Goal: Information Seeking & Learning: Check status

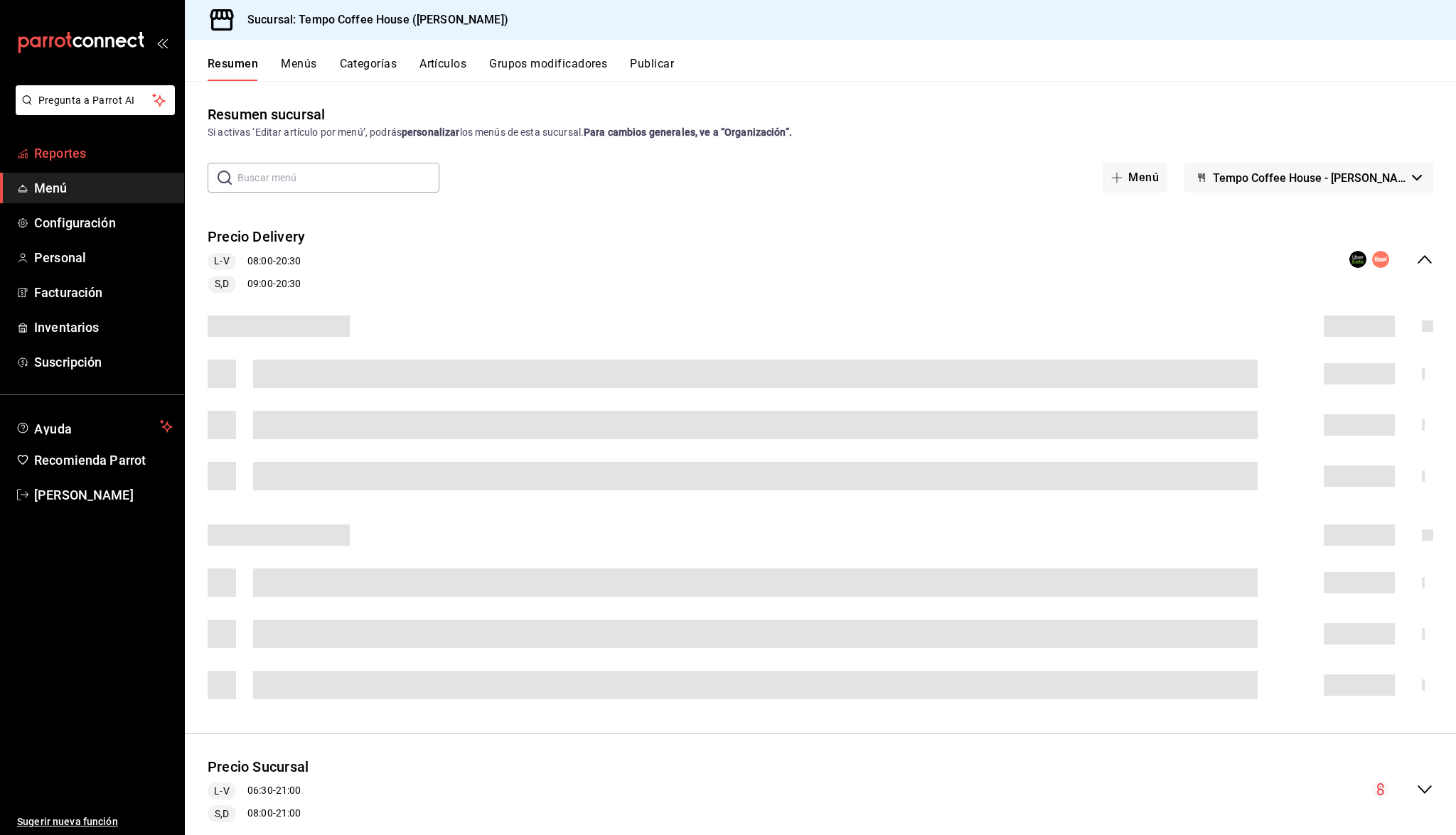
click at [76, 156] on span "Reportes" at bounding box center [103, 153] width 139 height 19
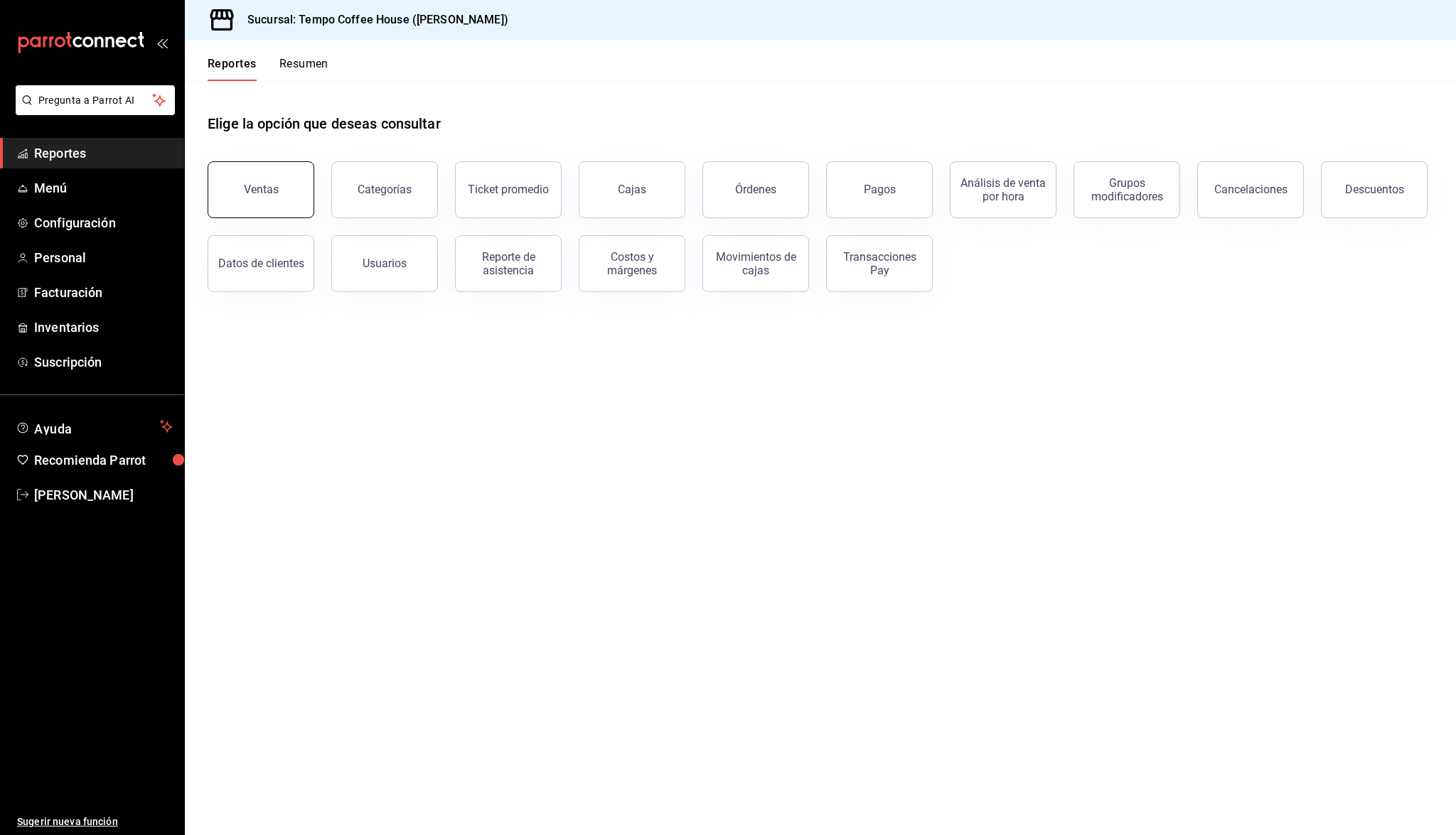
click at [276, 205] on button "Ventas" at bounding box center [261, 189] width 106 height 57
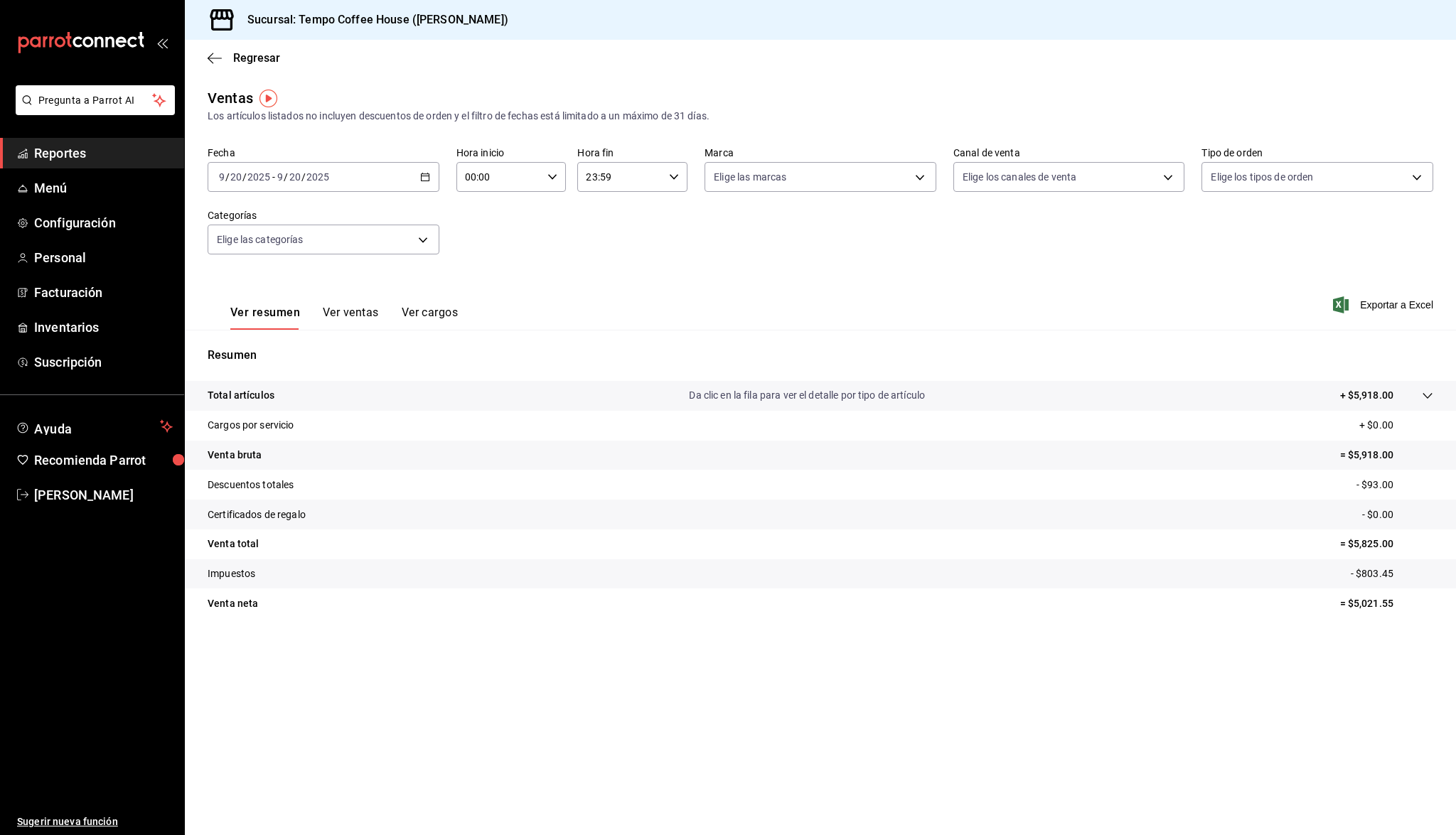
click at [330, 185] on div "[DATE] [DATE] - [DATE] [DATE]" at bounding box center [324, 176] width 232 height 30
click at [254, 247] on span "Ayer" at bounding box center [275, 252] width 110 height 15
click at [57, 155] on span "Reportes" at bounding box center [103, 153] width 139 height 19
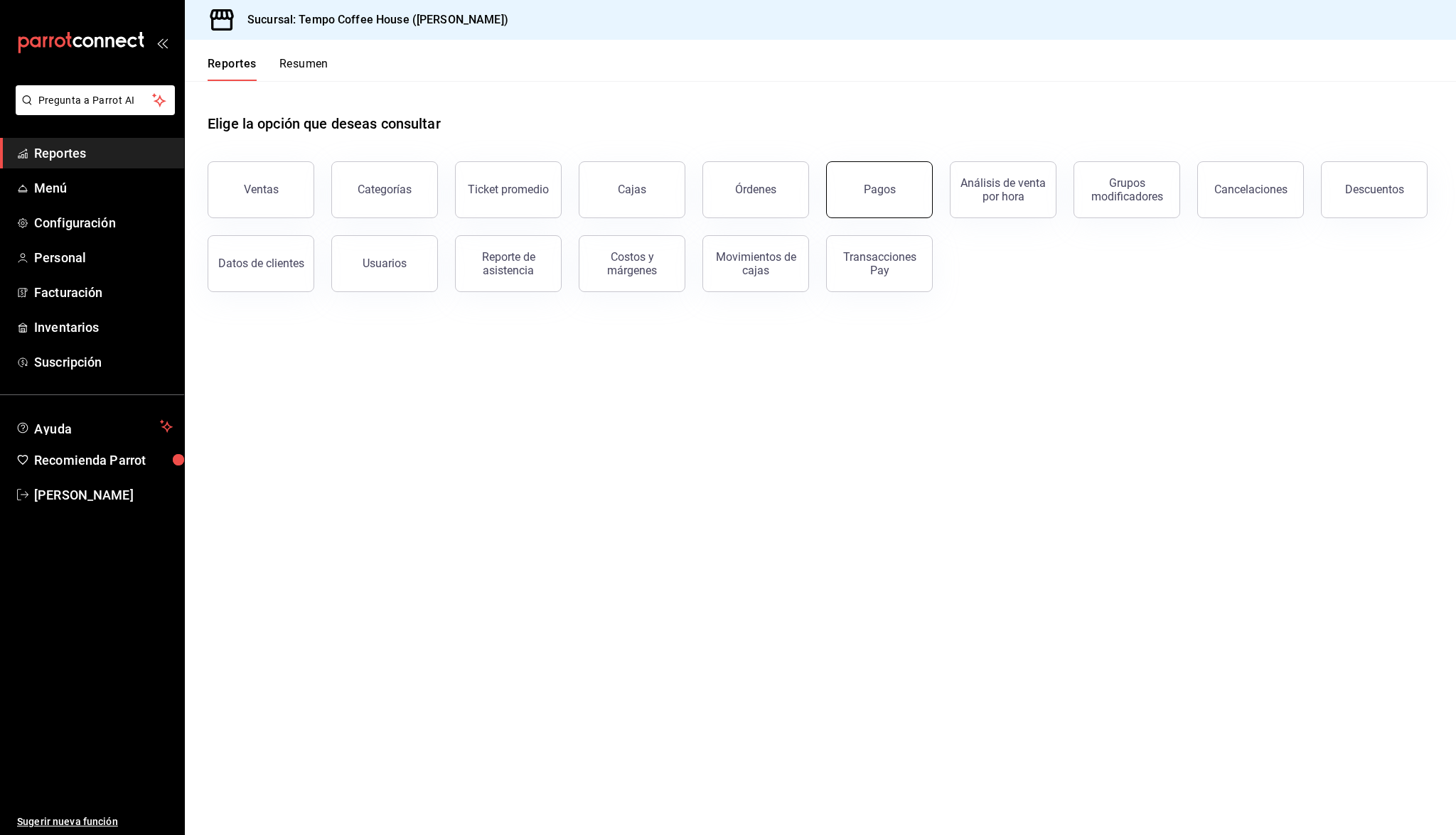
click at [880, 206] on button "Pagos" at bounding box center [879, 189] width 106 height 57
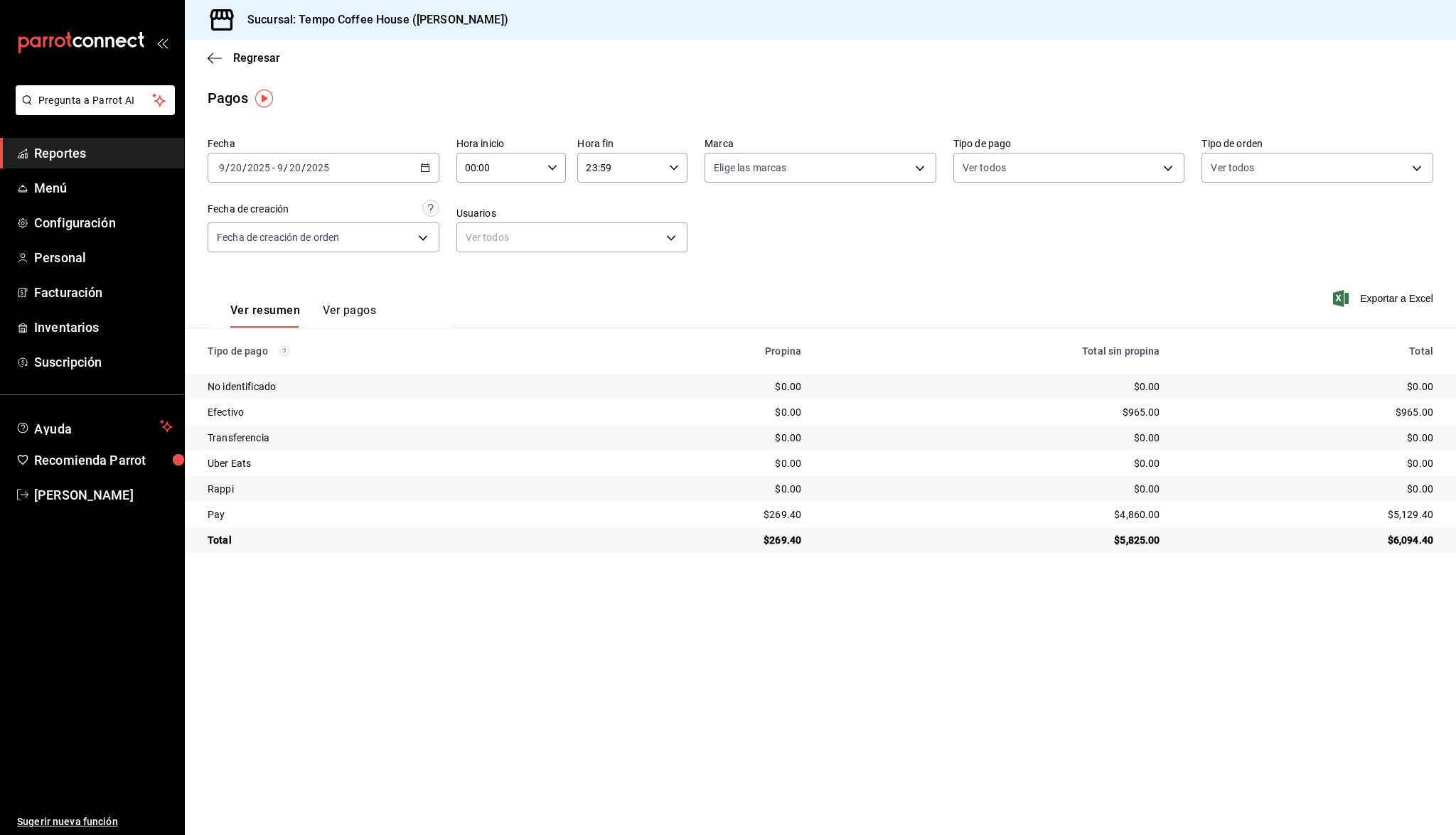
click at [341, 161] on div "[DATE] [DATE] - [DATE] [DATE]" at bounding box center [324, 167] width 232 height 30
click at [294, 235] on span "Ayer" at bounding box center [275, 242] width 110 height 15
drag, startPoint x: 807, startPoint y: 519, endPoint x: 734, endPoint y: 519, distance: 73.0
click at [734, 519] on tr "Pay $515.30 $7,764.00 $8,279.30" at bounding box center [821, 515] width 1272 height 26
click at [736, 519] on div "$515.30" at bounding box center [697, 515] width 189 height 14
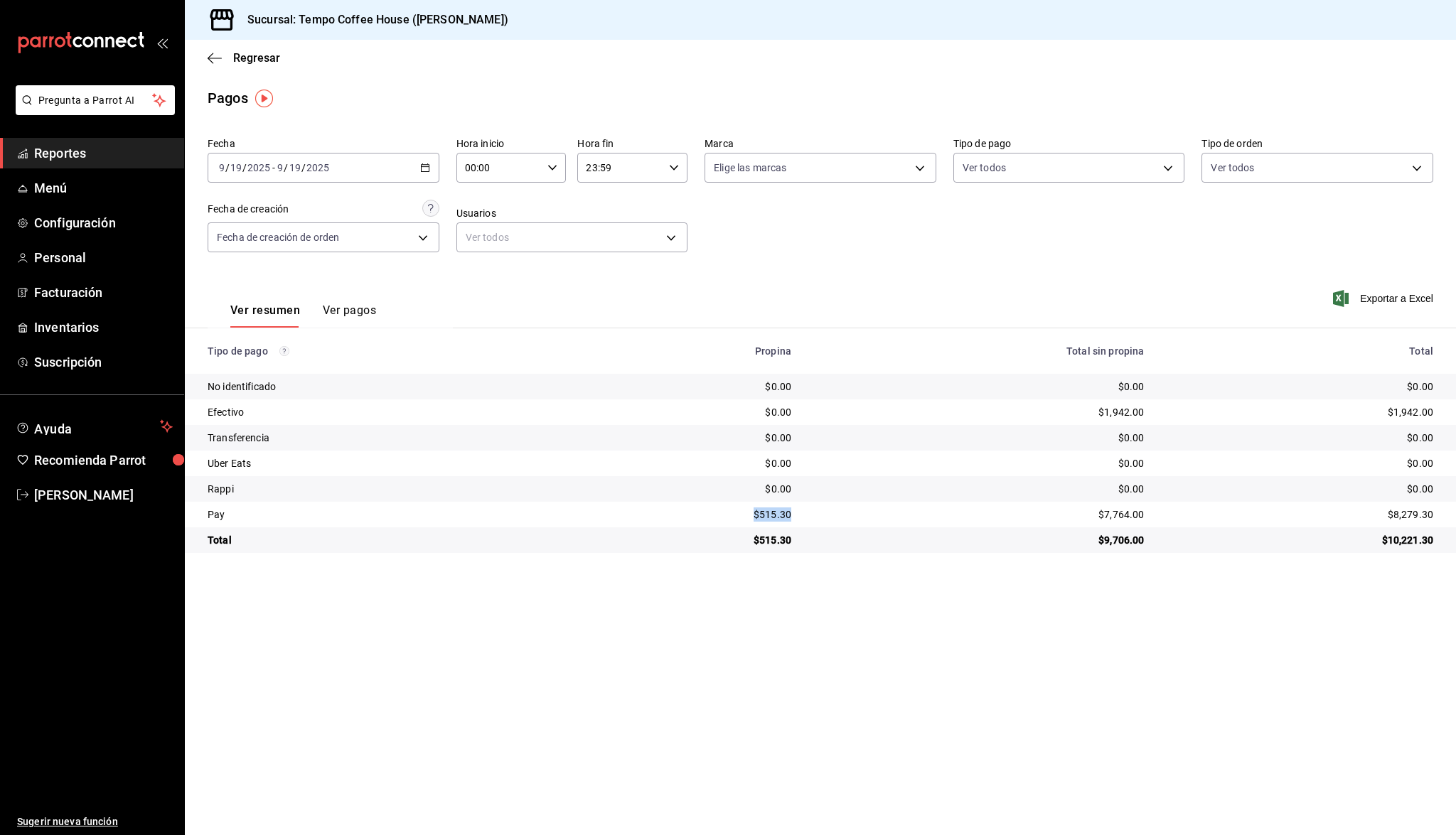
drag, startPoint x: 753, startPoint y: 516, endPoint x: 794, endPoint y: 516, distance: 41.0
click at [794, 516] on td "$515.30" at bounding box center [697, 515] width 212 height 26
copy div "$515.30"
drag, startPoint x: 1151, startPoint y: 511, endPoint x: 1102, endPoint y: 511, distance: 49.0
click at [1102, 511] on tr "Pay $515.30 $7,764.00 $8,279.30" at bounding box center [821, 515] width 1272 height 26
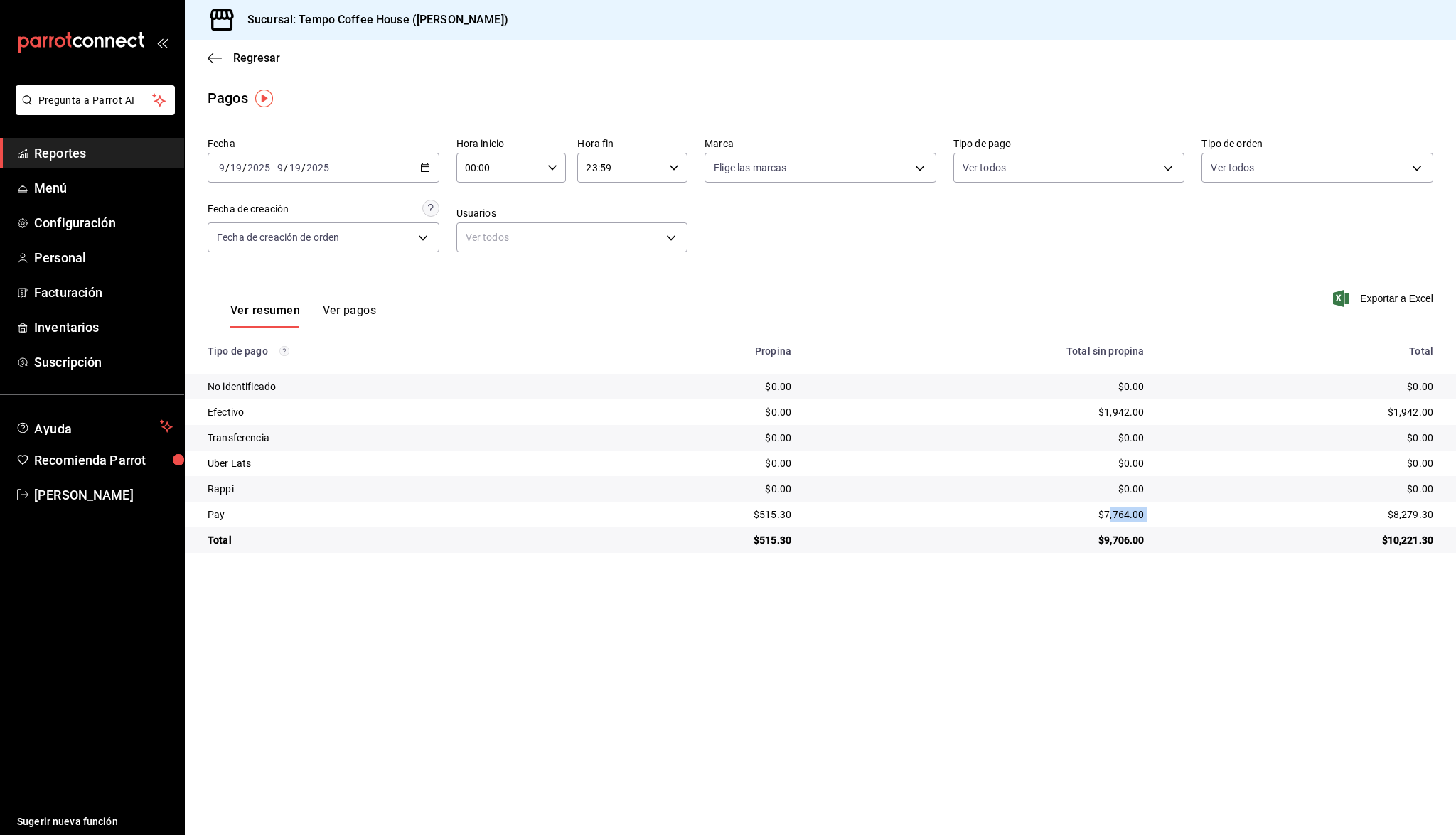
click at [1102, 511] on div "$7,764.00" at bounding box center [979, 515] width 330 height 14
drag, startPoint x: 1086, startPoint y: 513, endPoint x: 1137, endPoint y: 518, distance: 51.2
click at [1137, 518] on td "$7,764.00" at bounding box center [979, 515] width 353 height 26
copy div "$7,764.00"
drag, startPoint x: 1143, startPoint y: 413, endPoint x: 1076, endPoint y: 406, distance: 67.4
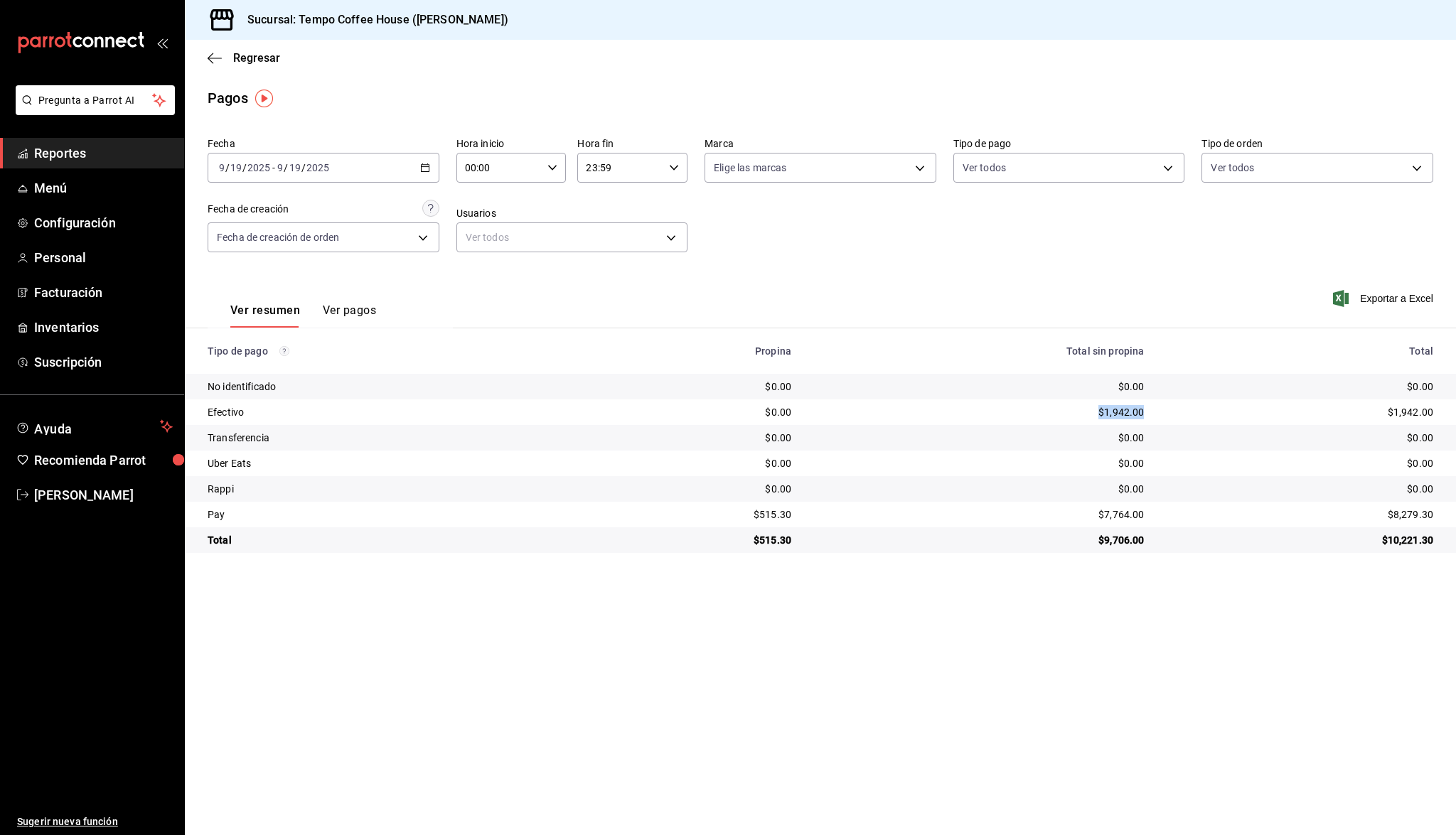
click at [1076, 406] on td "$1,942.00" at bounding box center [979, 412] width 353 height 26
copy div "$1,942.00"
click at [97, 163] on link "Reportes" at bounding box center [92, 153] width 184 height 31
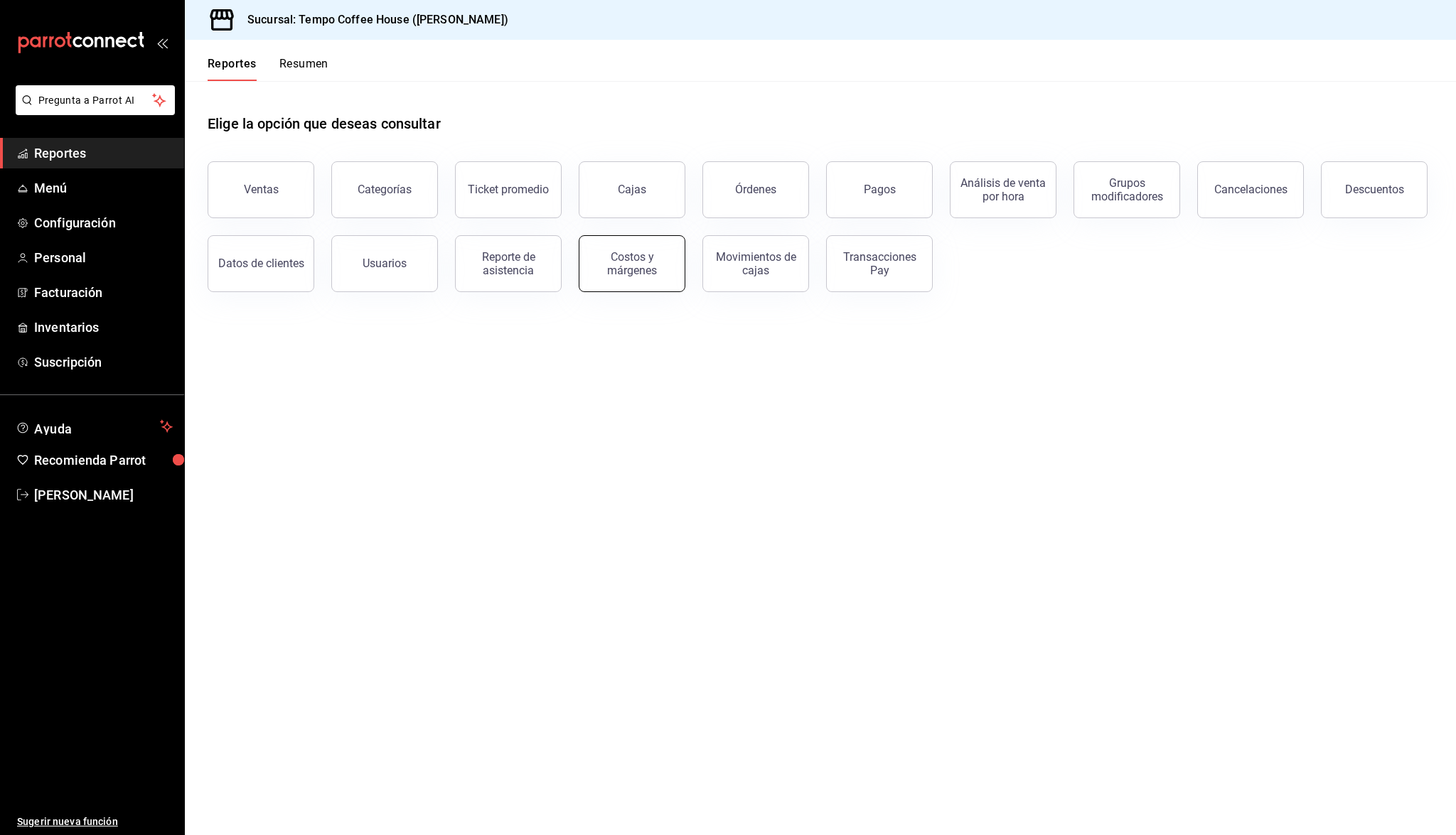
click at [625, 267] on div "Costos y márgenes" at bounding box center [631, 264] width 88 height 27
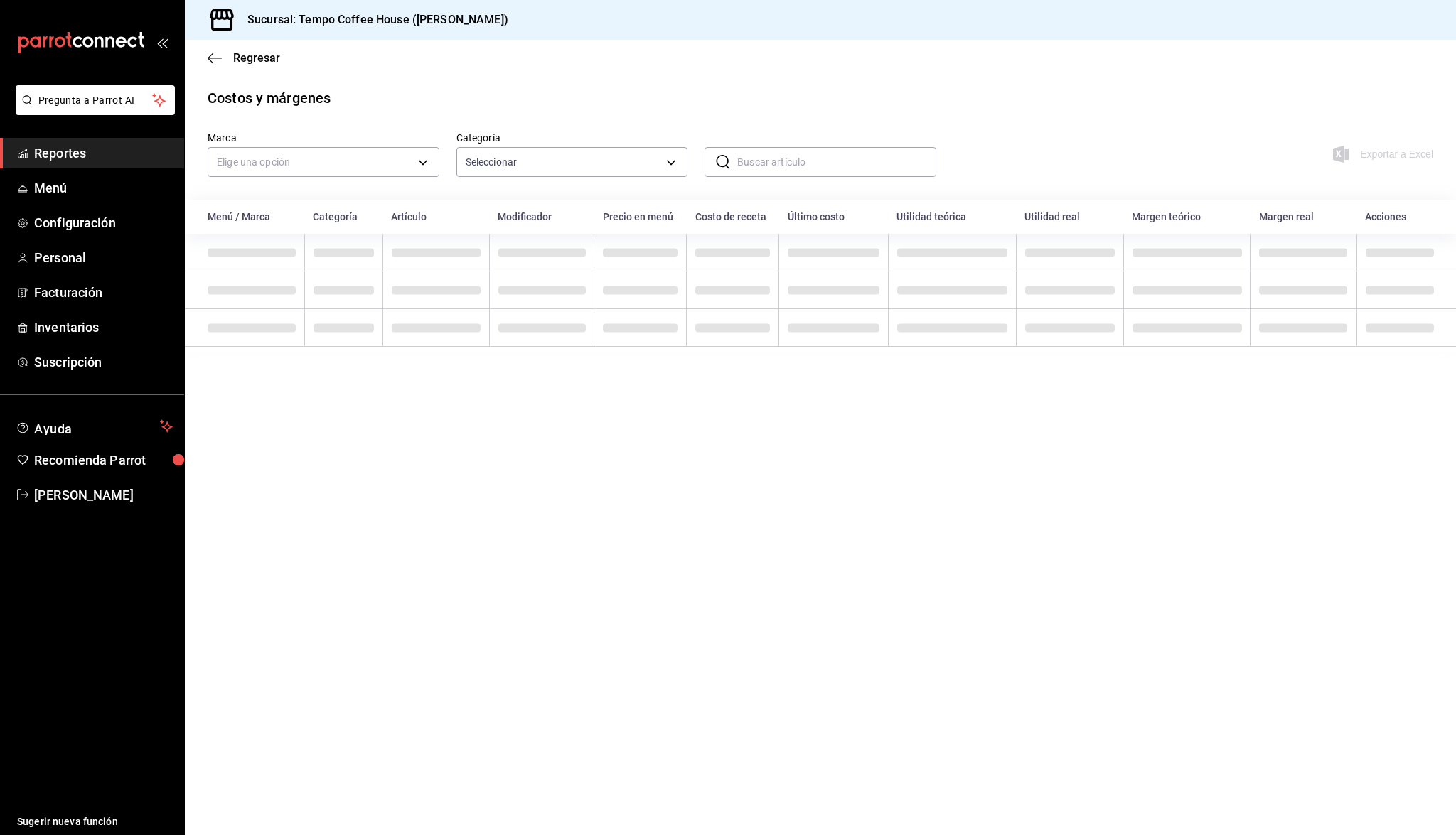
click at [217, 66] on div "Regresar" at bounding box center [821, 57] width 1272 height 36
click at [209, 58] on icon "button" at bounding box center [210, 57] width 6 height 10
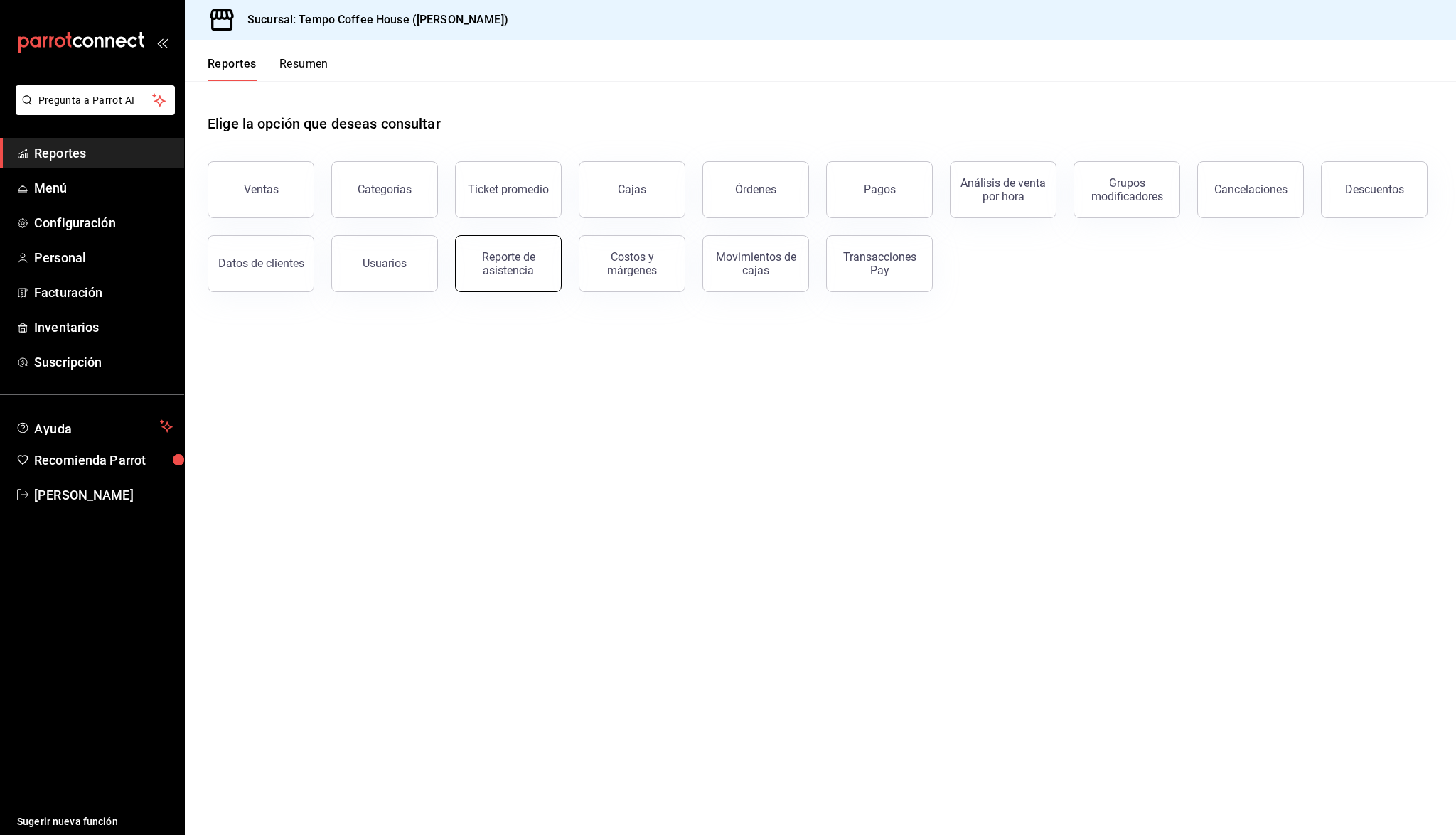
click at [496, 283] on button "Reporte de asistencia" at bounding box center [508, 263] width 106 height 57
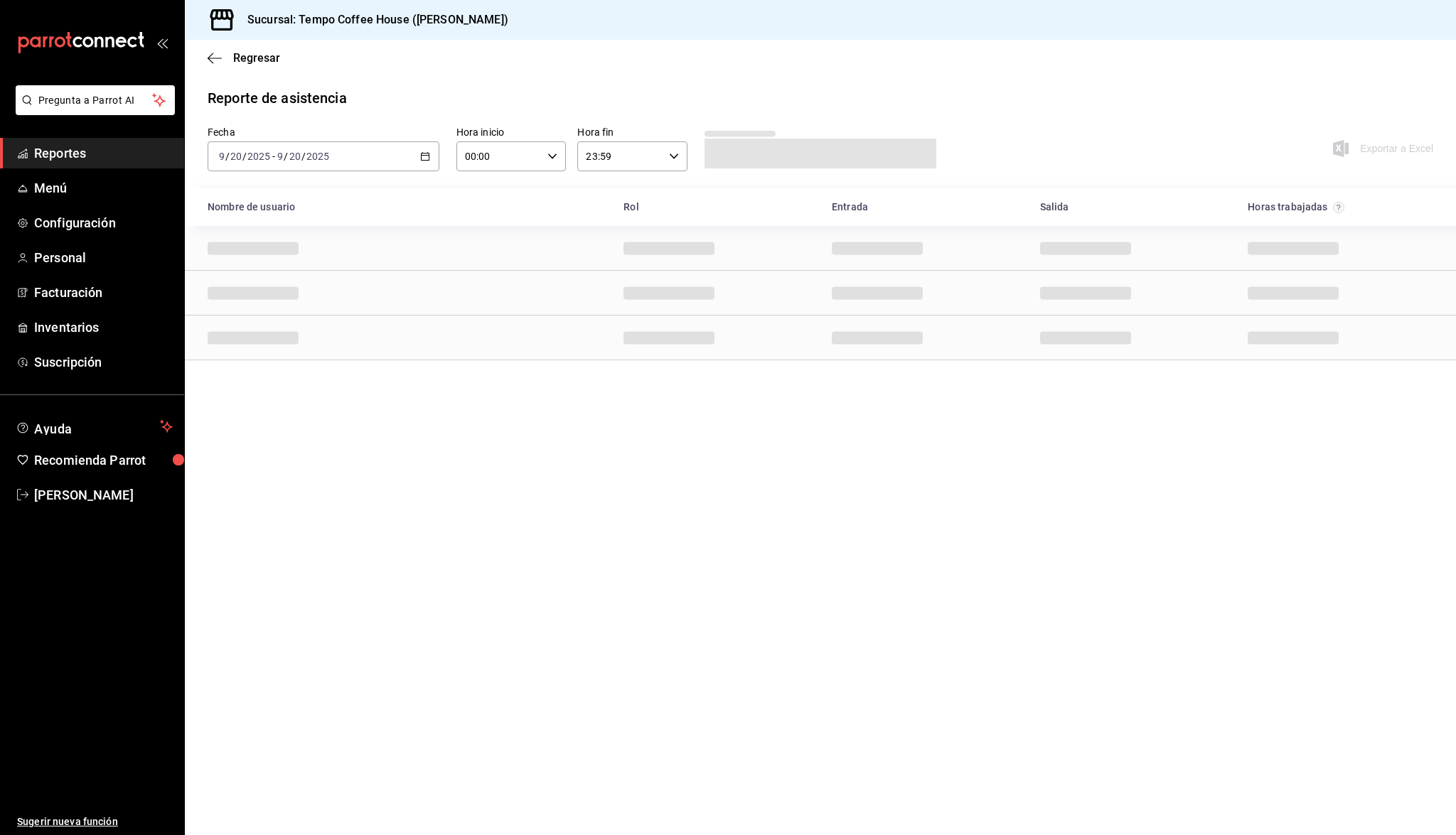
click at [403, 155] on div "[DATE] [DATE] - [DATE] [DATE]" at bounding box center [324, 156] width 232 height 30
click at [292, 270] on span "Semana actual" at bounding box center [275, 263] width 110 height 15
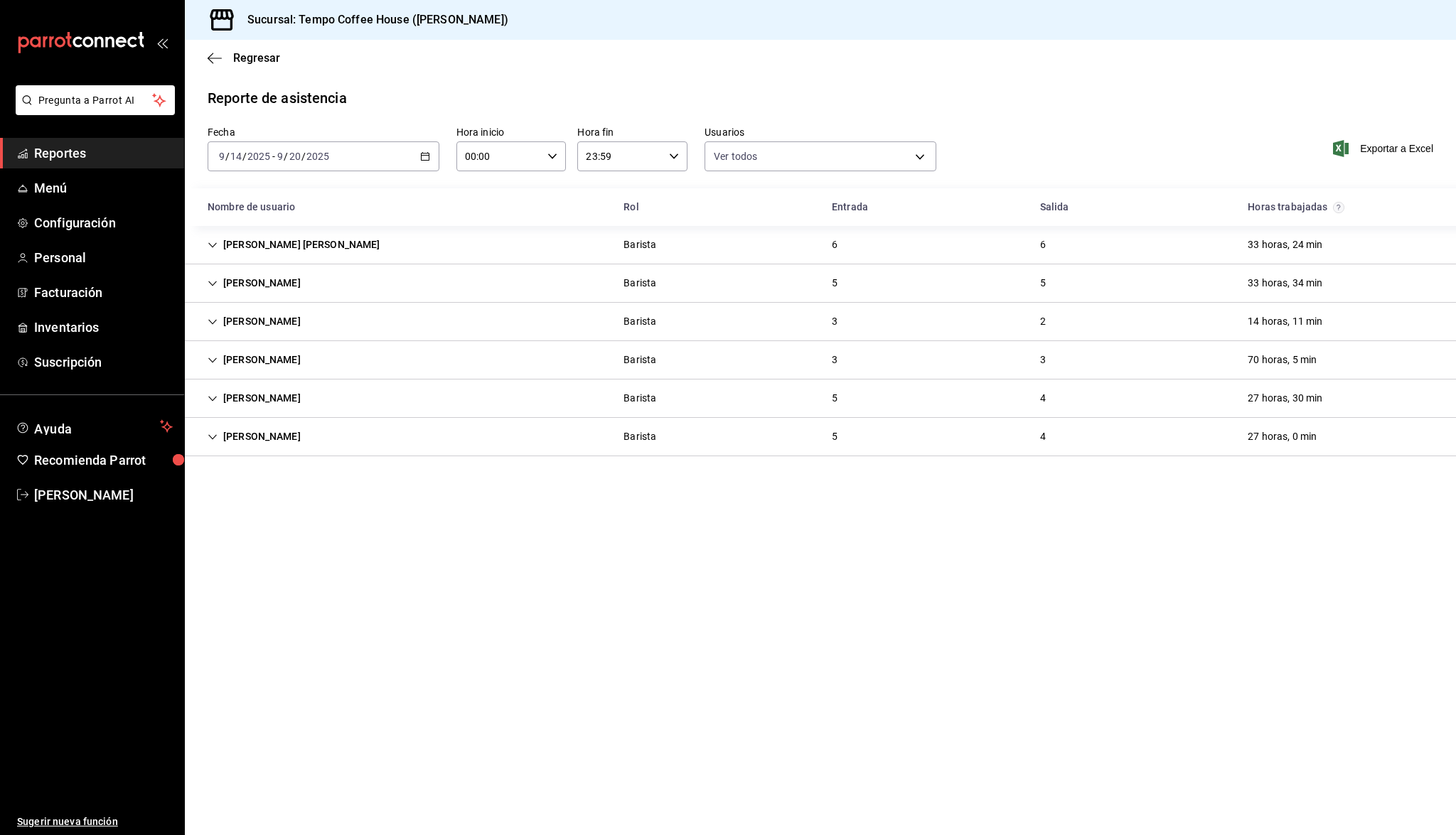
click at [213, 358] on icon "Cell" at bounding box center [213, 360] width 10 height 10
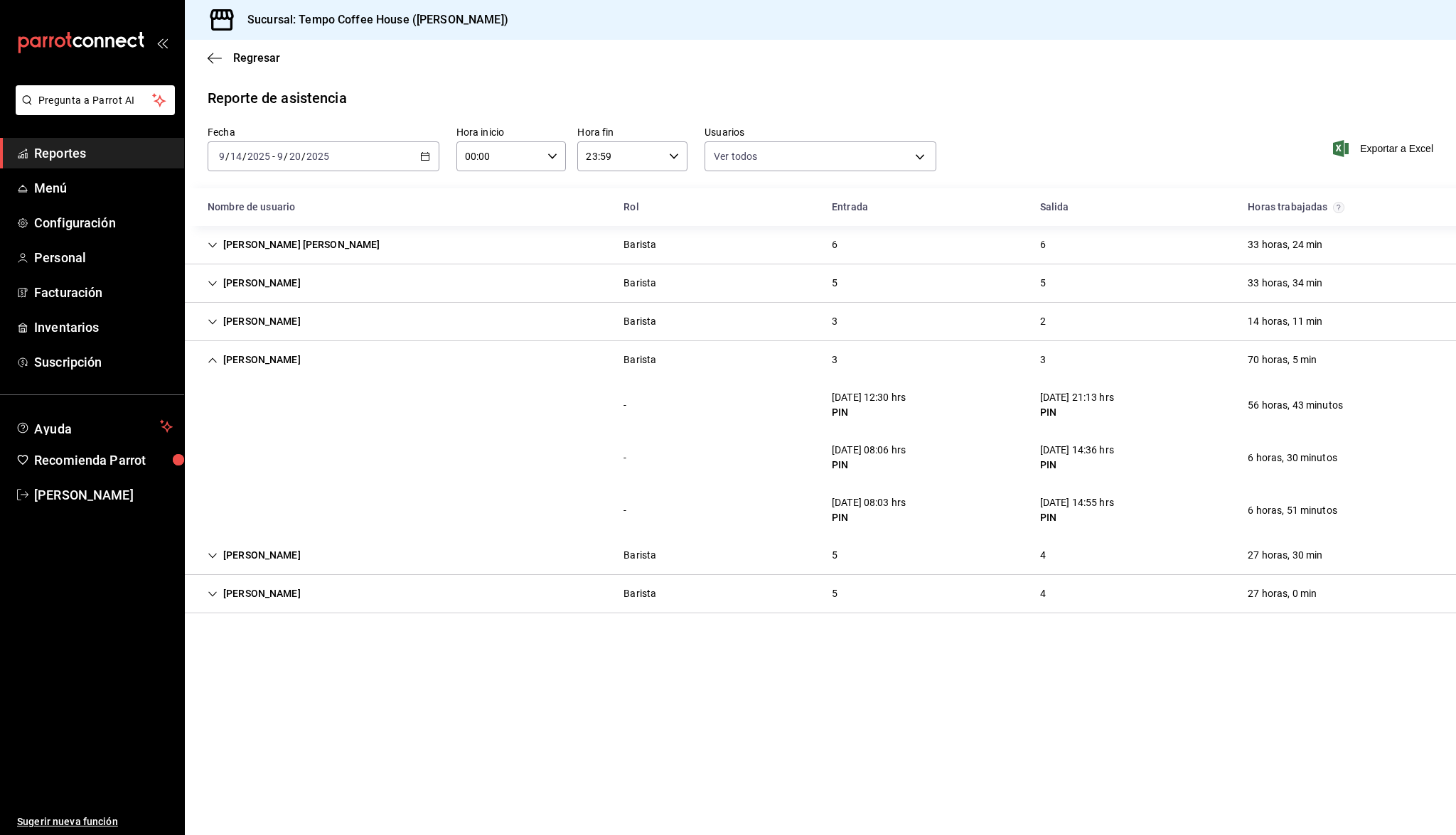
click at [202, 358] on div "[PERSON_NAME]" at bounding box center [254, 360] width 116 height 27
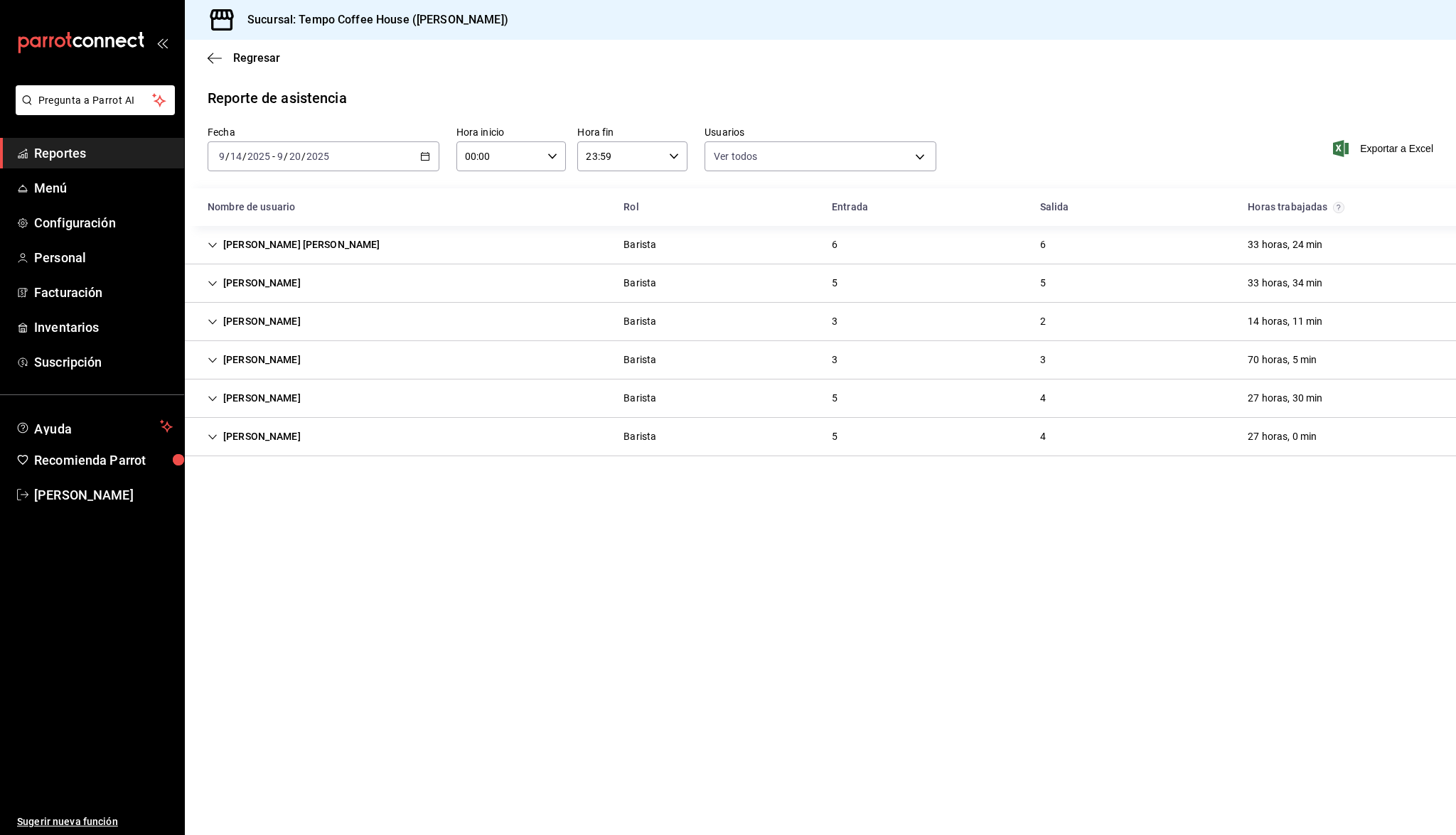
click at [206, 63] on div "Regresar" at bounding box center [821, 57] width 1272 height 36
click at [209, 57] on icon "button" at bounding box center [215, 58] width 14 height 13
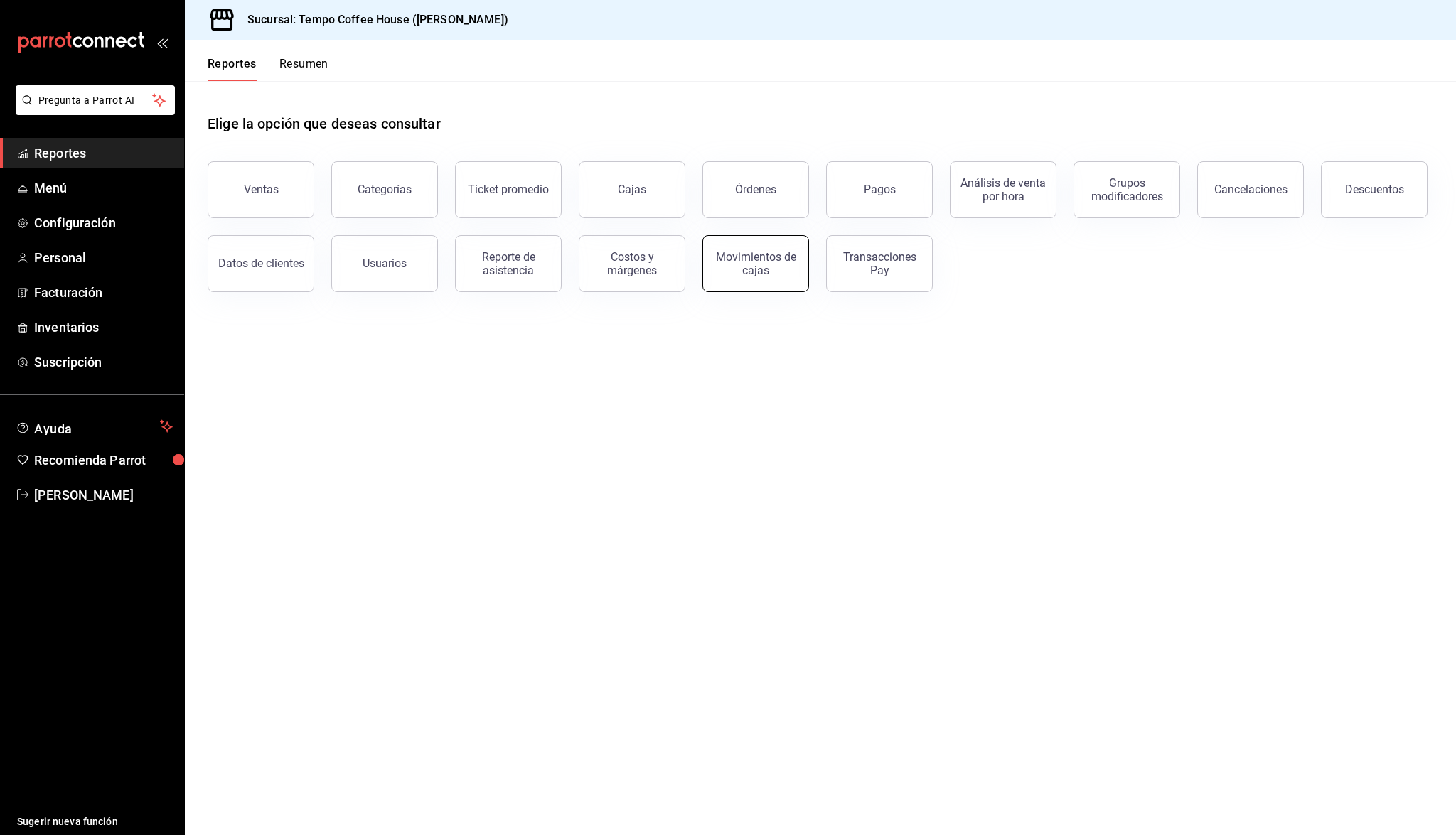
click at [705, 267] on div "Movimientos de cajas" at bounding box center [747, 255] width 124 height 74
click at [730, 272] on div "Movimientos de cajas" at bounding box center [755, 264] width 88 height 27
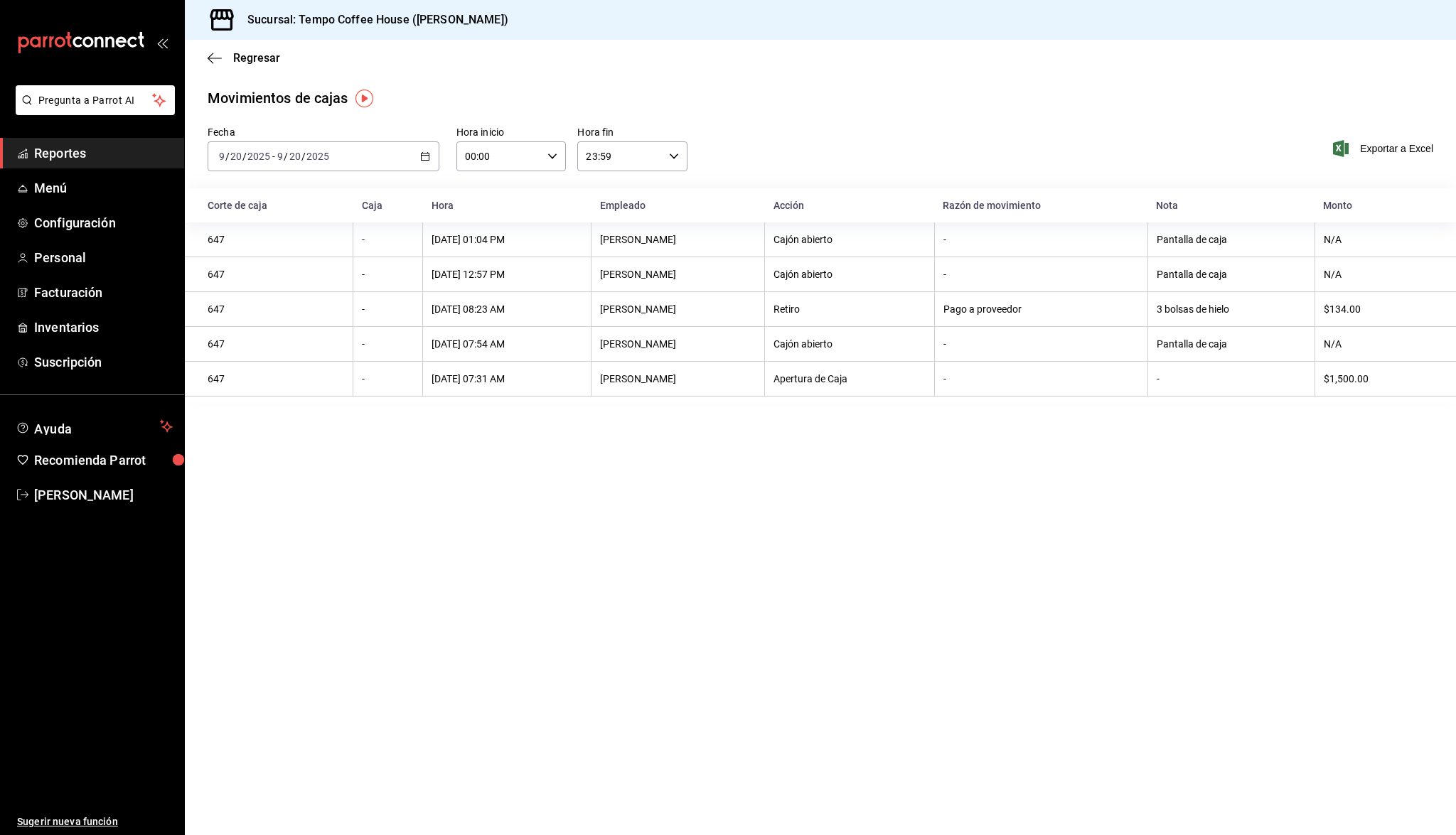
click at [373, 147] on div "[DATE] [DATE] - [DATE] [DATE]" at bounding box center [324, 156] width 232 height 30
click at [270, 228] on span "Ayer" at bounding box center [275, 231] width 110 height 15
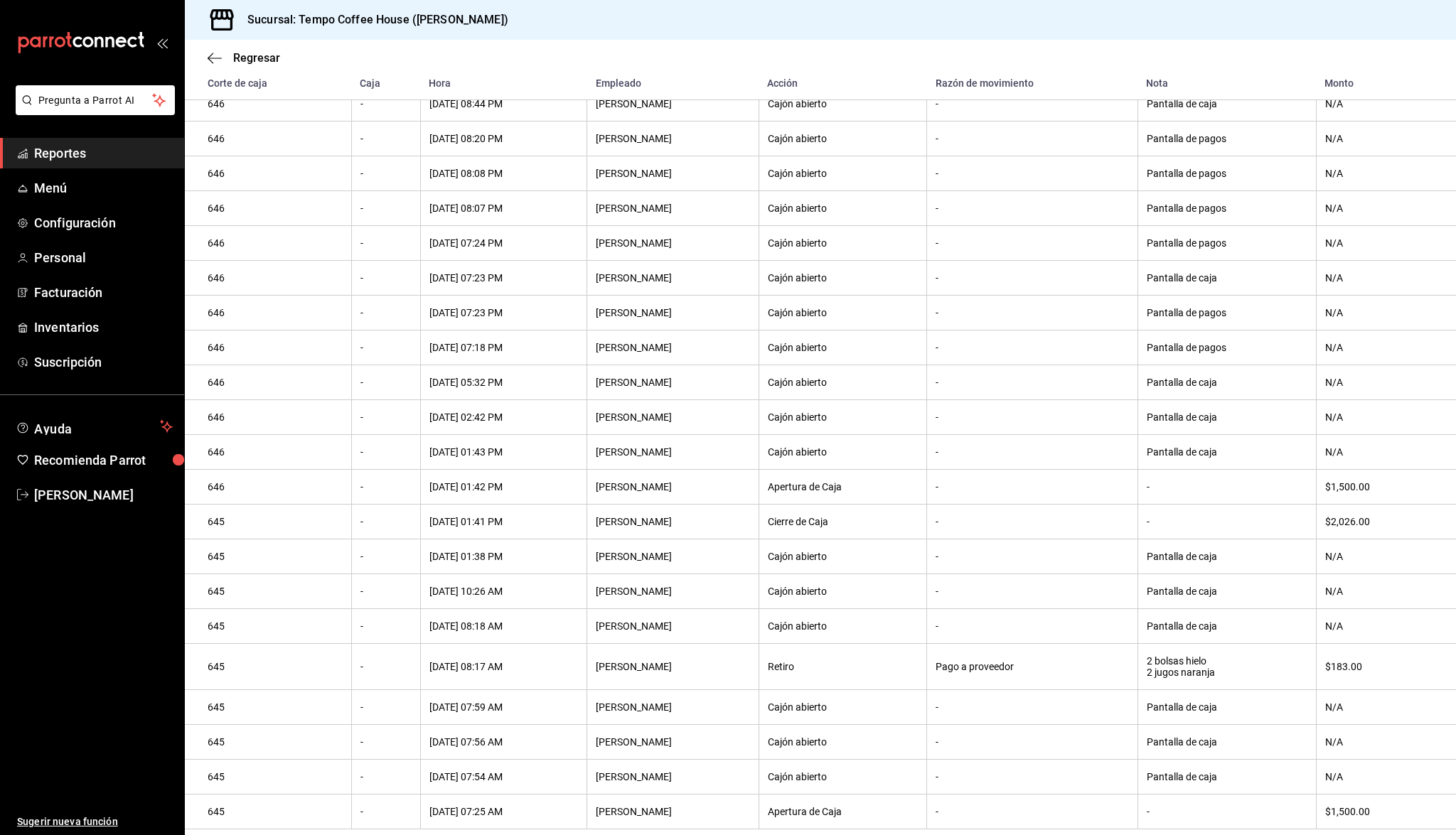
scroll to position [232, 0]
click at [93, 155] on span "Reportes" at bounding box center [103, 153] width 139 height 19
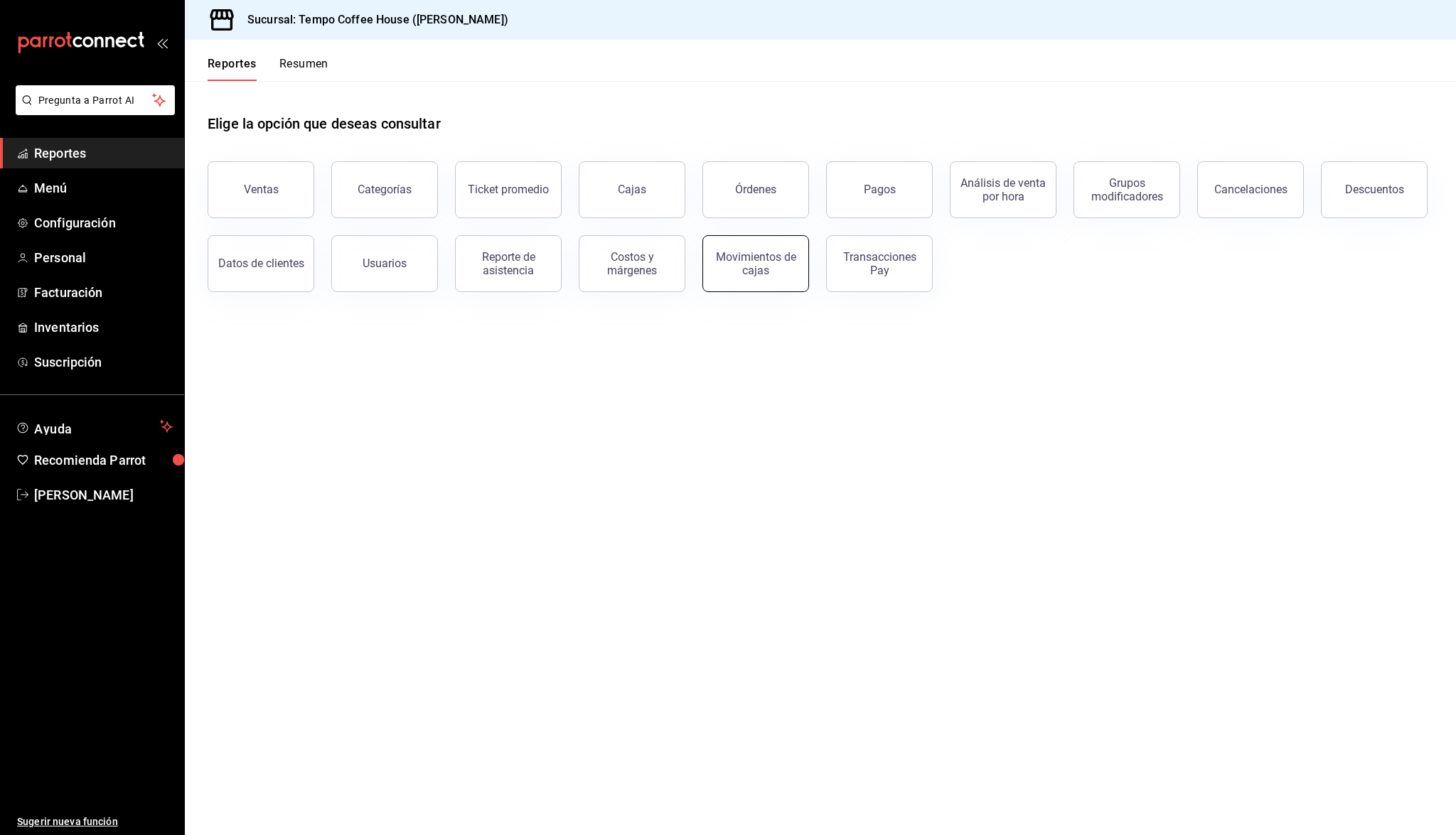
click at [726, 279] on button "Movimientos de cajas" at bounding box center [755, 263] width 106 height 57
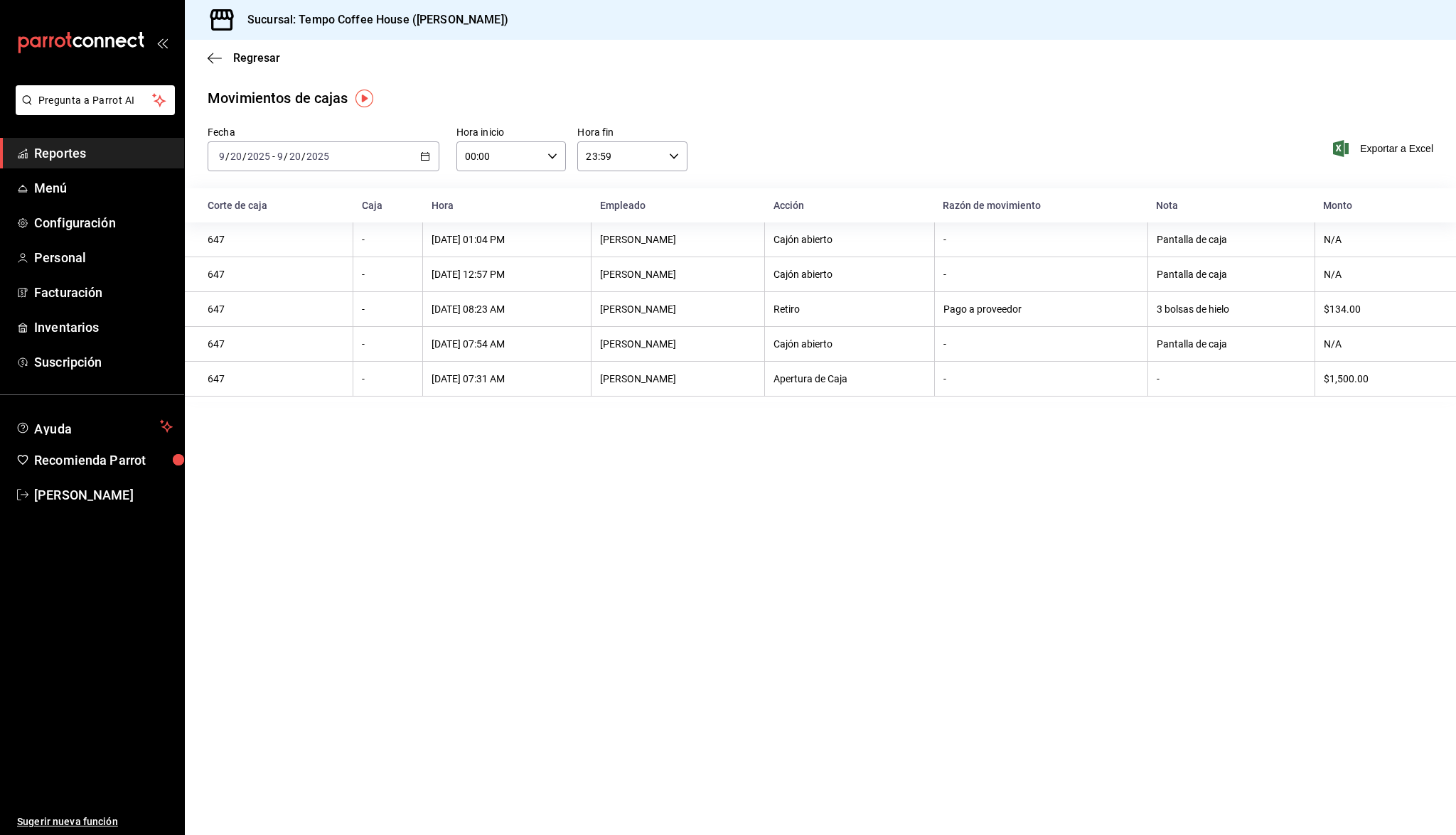
click at [209, 155] on div "[DATE] [DATE] - [DATE] [DATE]" at bounding box center [324, 156] width 232 height 30
click at [238, 367] on li "Rango de fechas" at bounding box center [275, 359] width 133 height 32
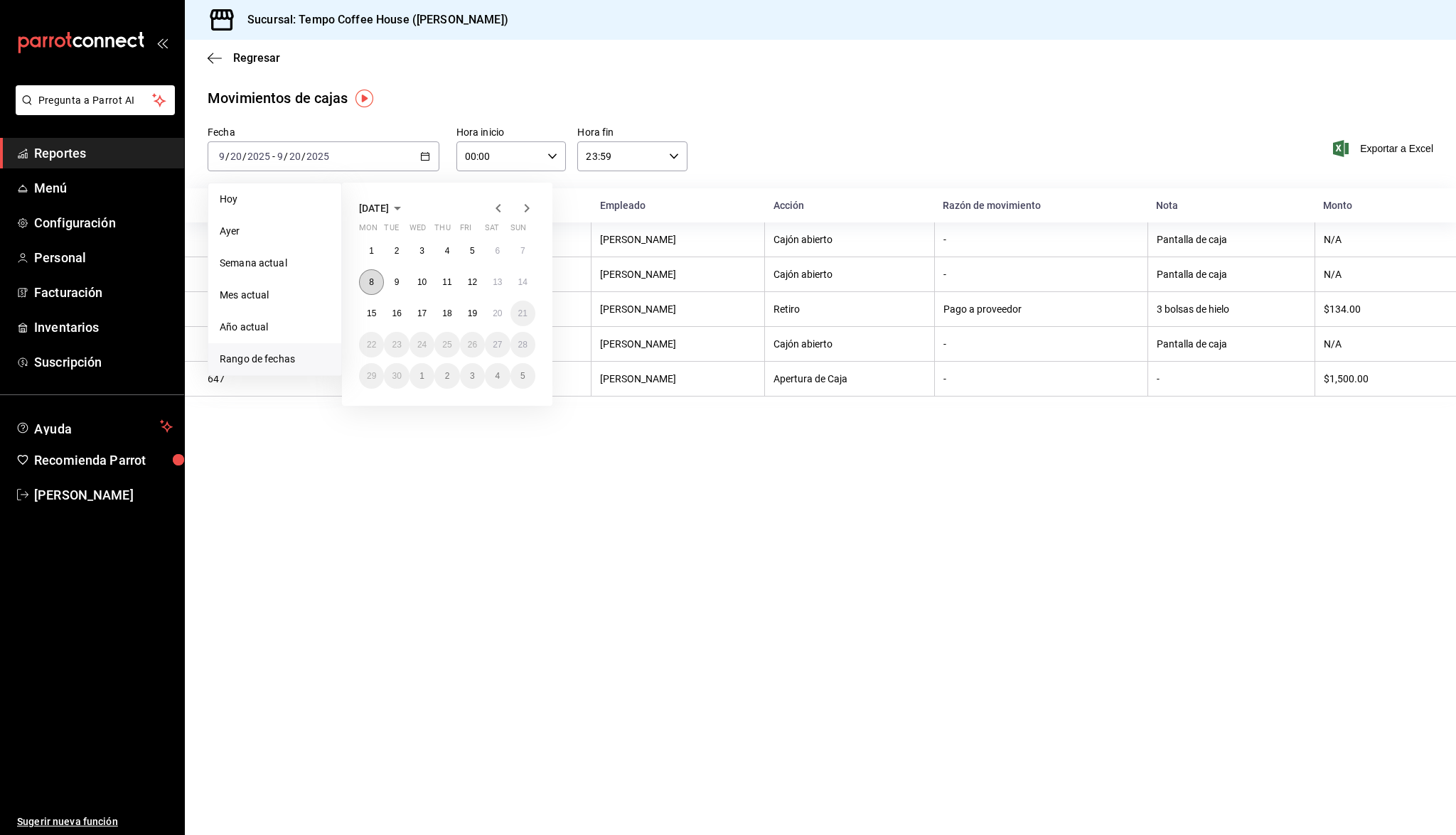
click at [374, 283] on button "8" at bounding box center [371, 283] width 25 height 26
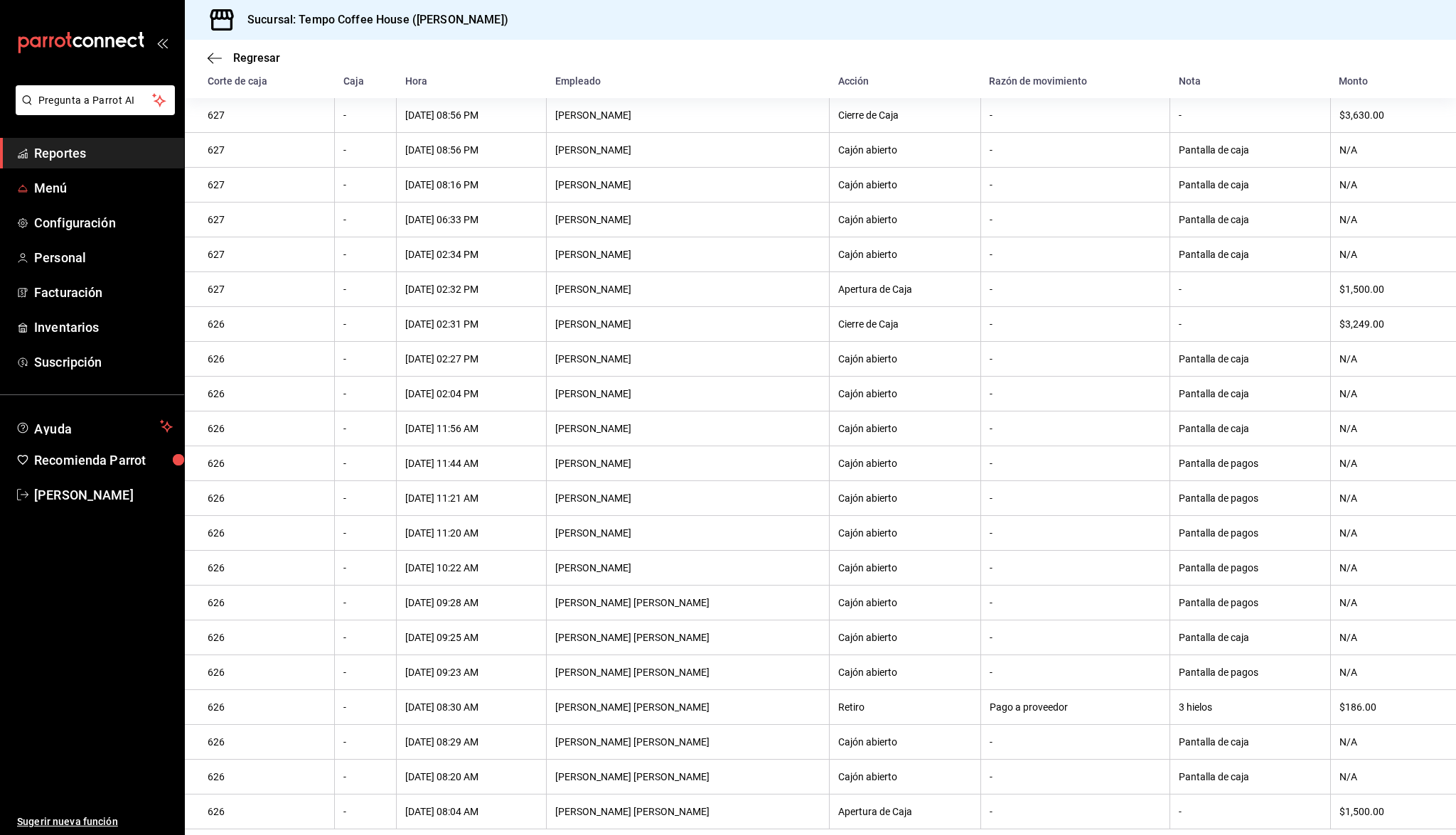
scroll to position [124, 0]
click at [77, 154] on span "Reportes" at bounding box center [103, 153] width 139 height 19
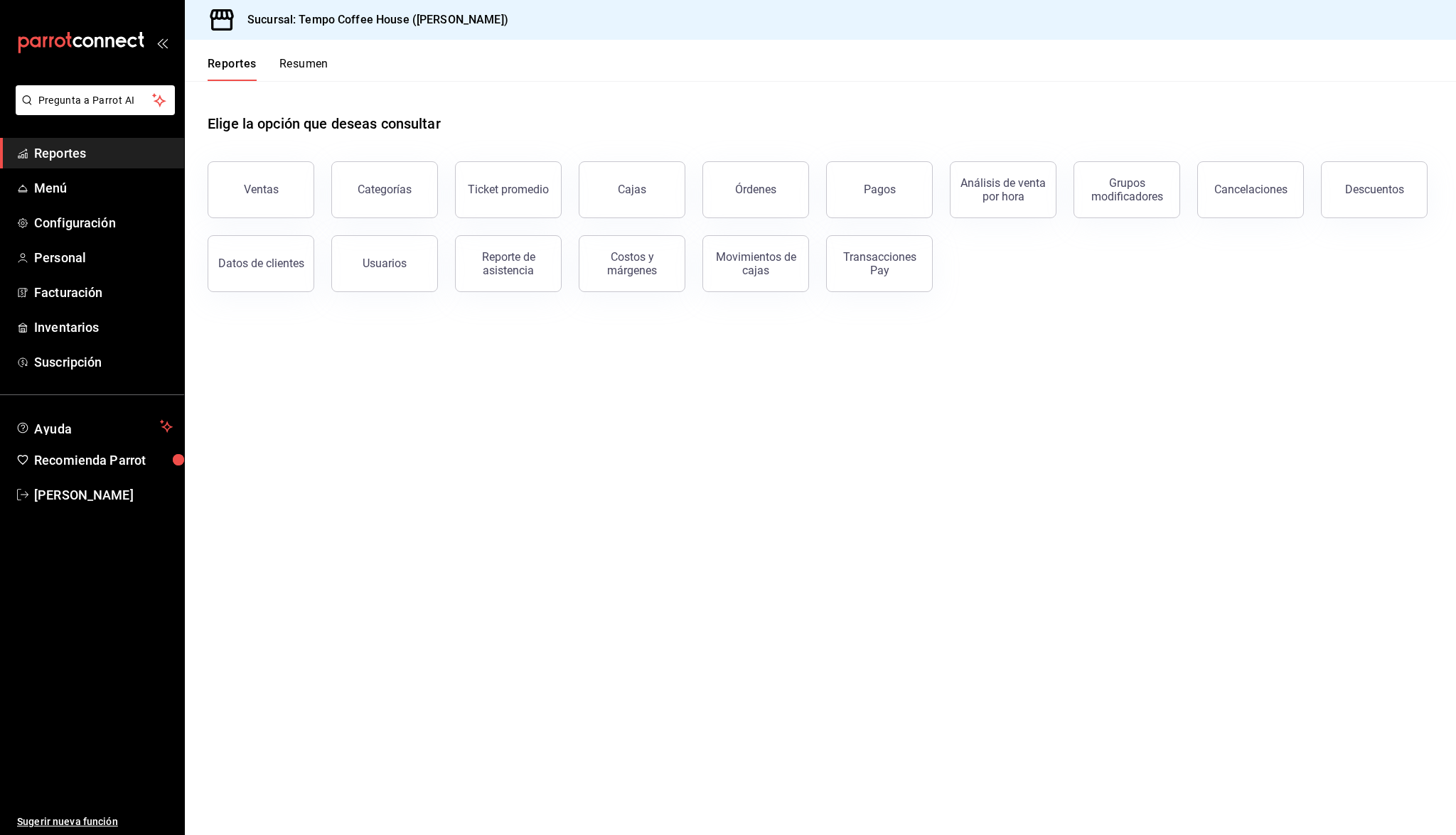
click at [64, 155] on span "Reportes" at bounding box center [103, 153] width 139 height 19
click at [263, 174] on button "Ventas" at bounding box center [261, 189] width 106 height 57
